Goal: Task Accomplishment & Management: Use online tool/utility

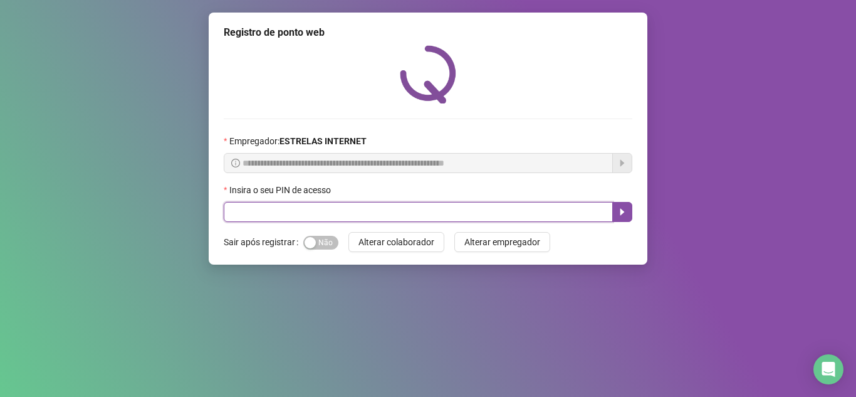
click at [232, 206] on input "text" at bounding box center [418, 212] width 389 height 20
type input "*"
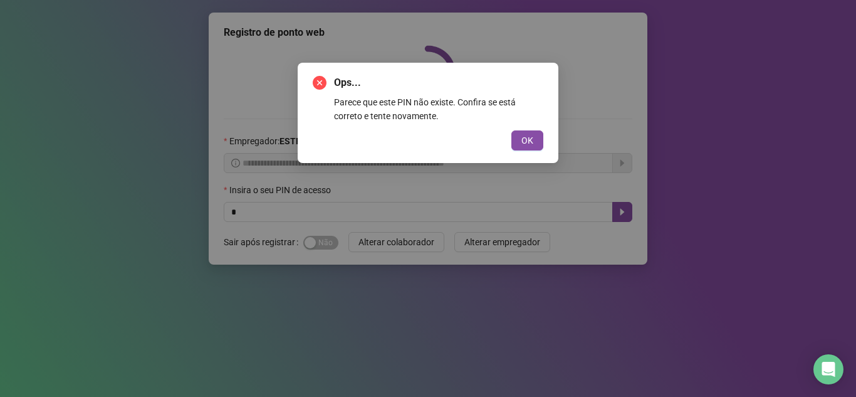
click at [547, 130] on div "Ops... Parece que este PIN não existe. Confira se está correto e tente novament…" at bounding box center [428, 113] width 261 height 100
click at [536, 137] on button "OK" at bounding box center [527, 140] width 32 height 20
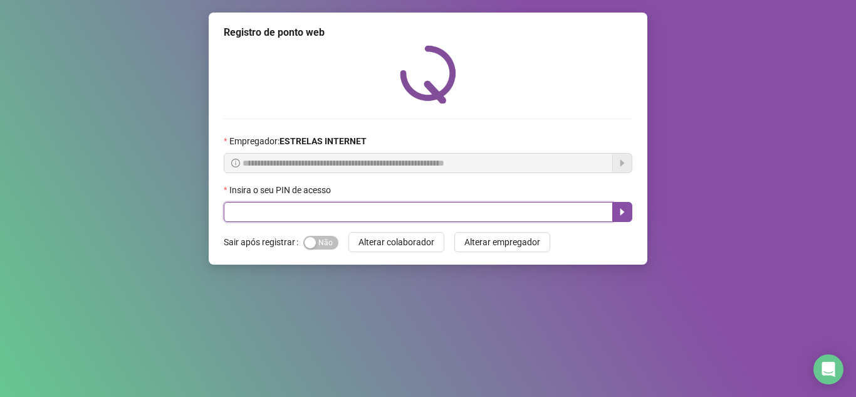
click at [306, 220] on input "text" at bounding box center [418, 212] width 389 height 20
click at [239, 210] on input "text" at bounding box center [418, 212] width 389 height 20
click at [239, 207] on input "text" at bounding box center [418, 212] width 389 height 20
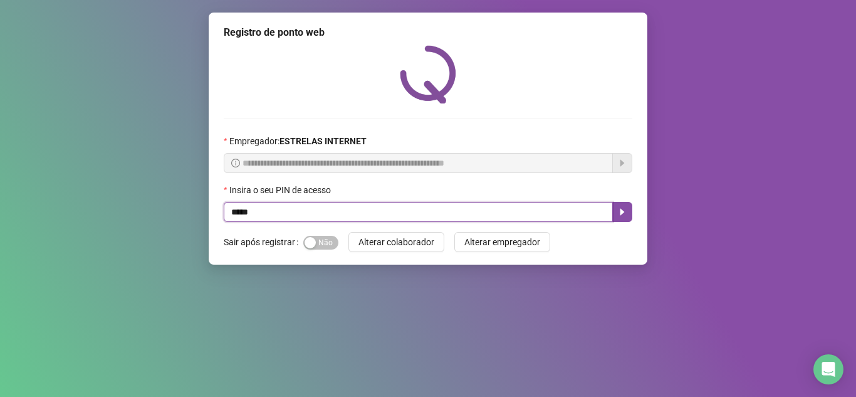
type input "*****"
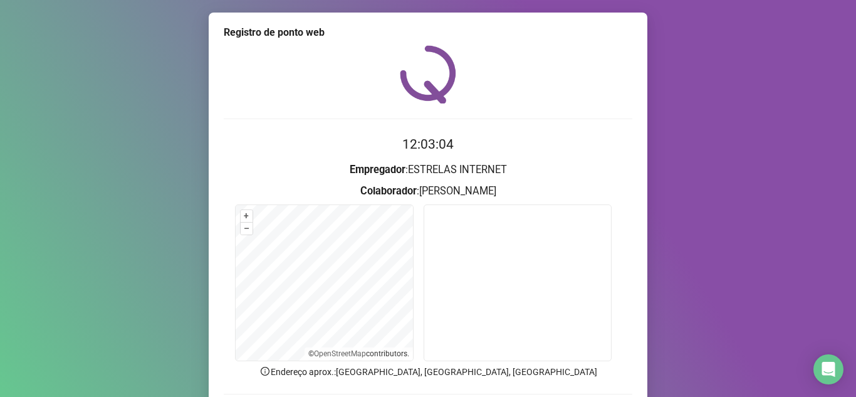
scroll to position [93, 0]
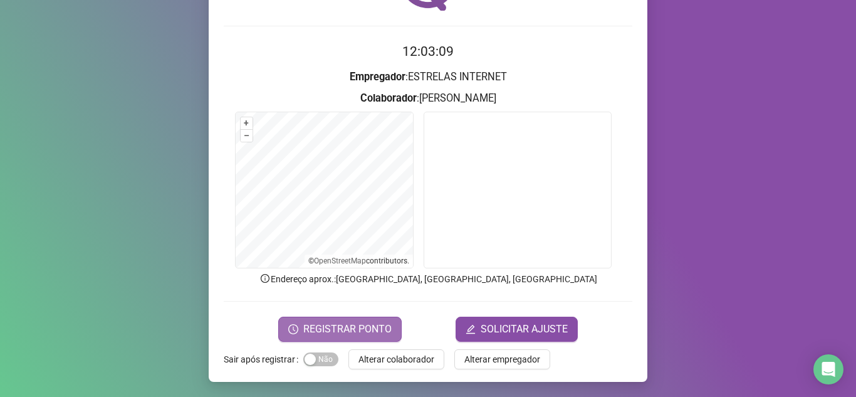
click at [340, 330] on span "REGISTRAR PONTO" at bounding box center [347, 328] width 88 height 15
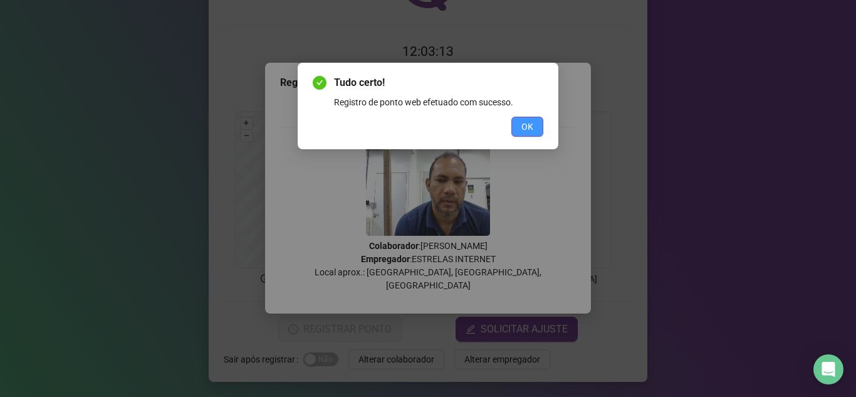
click at [516, 130] on button "OK" at bounding box center [527, 127] width 32 height 20
